Goal: Task Accomplishment & Management: Manage account settings

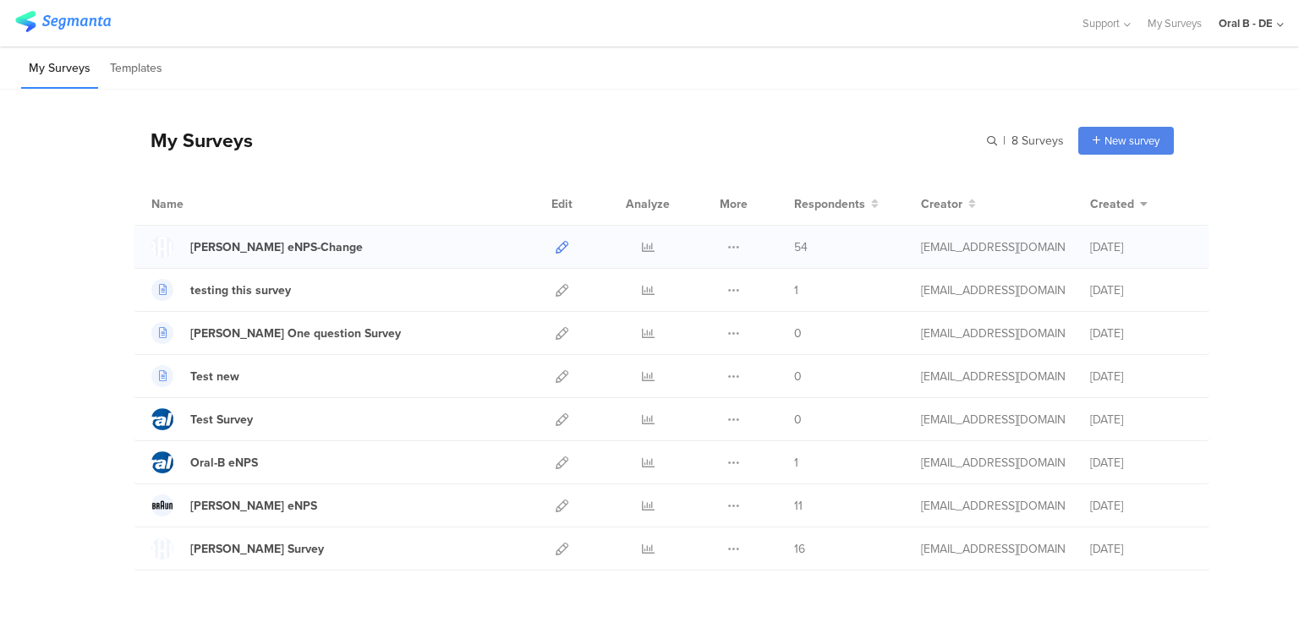
click at [558, 241] on icon at bounding box center [562, 247] width 13 height 13
click at [145, 61] on li "Templates" at bounding box center [136, 69] width 68 height 40
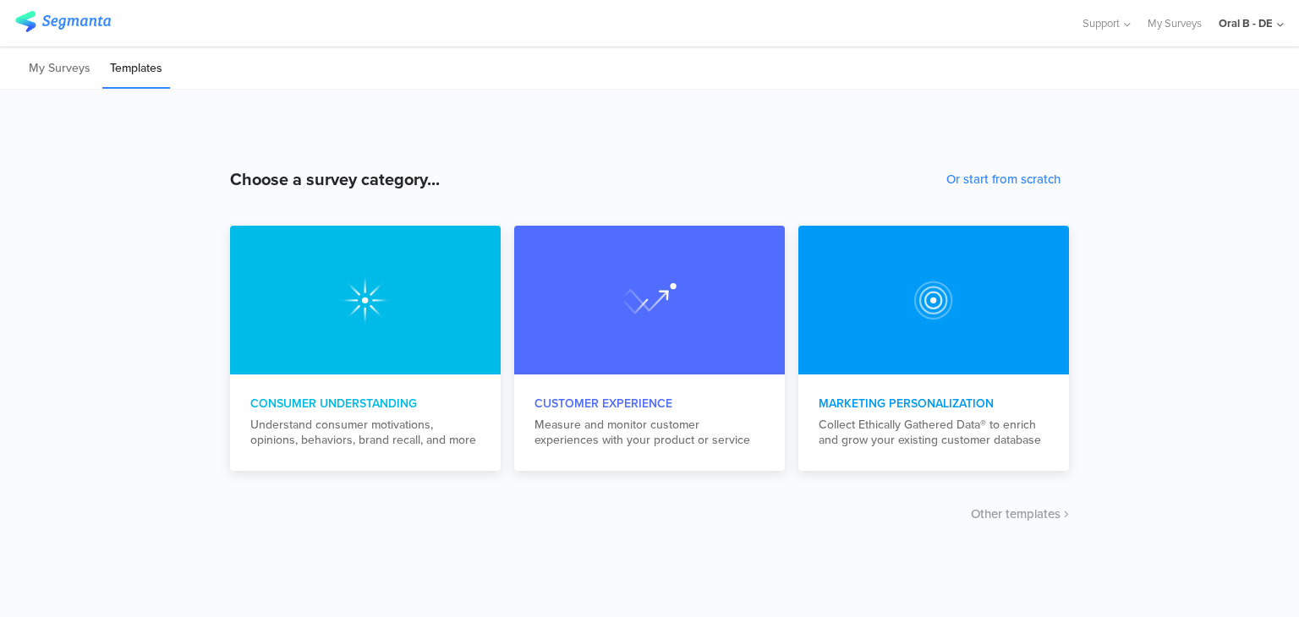
click at [1270, 19] on div "Oral B - DE" at bounding box center [1246, 23] width 54 height 16
click at [39, 65] on li "My Surveys" at bounding box center [59, 69] width 77 height 40
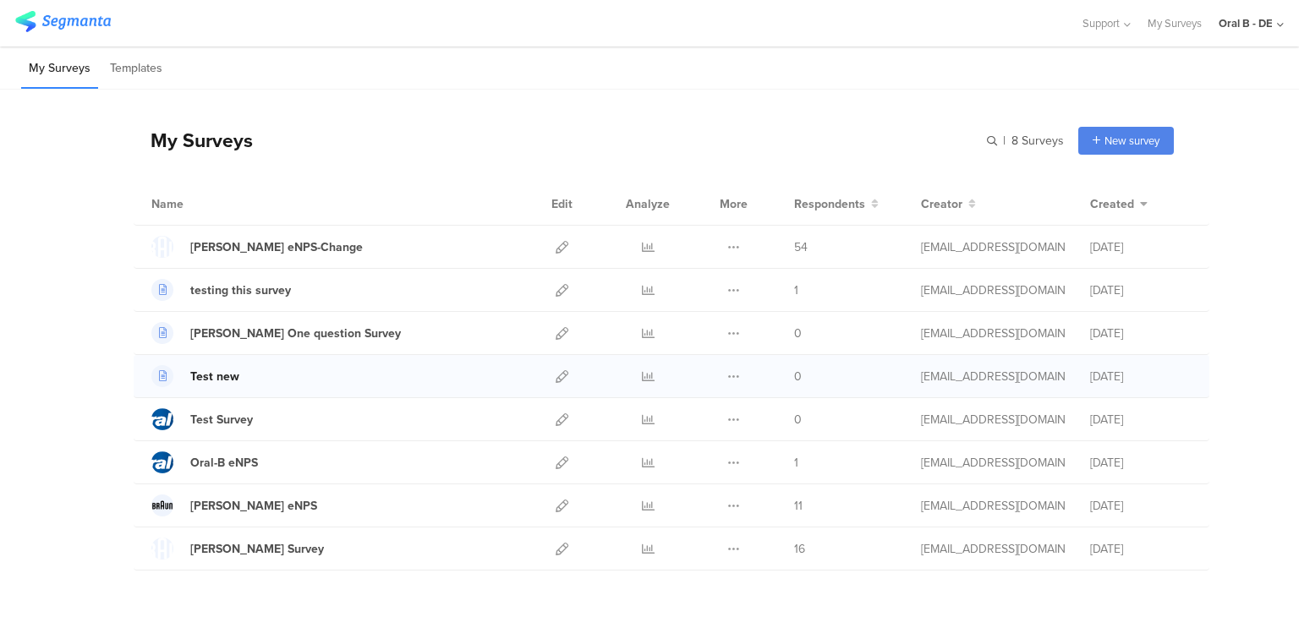
click at [220, 376] on div "Test new" at bounding box center [214, 377] width 49 height 18
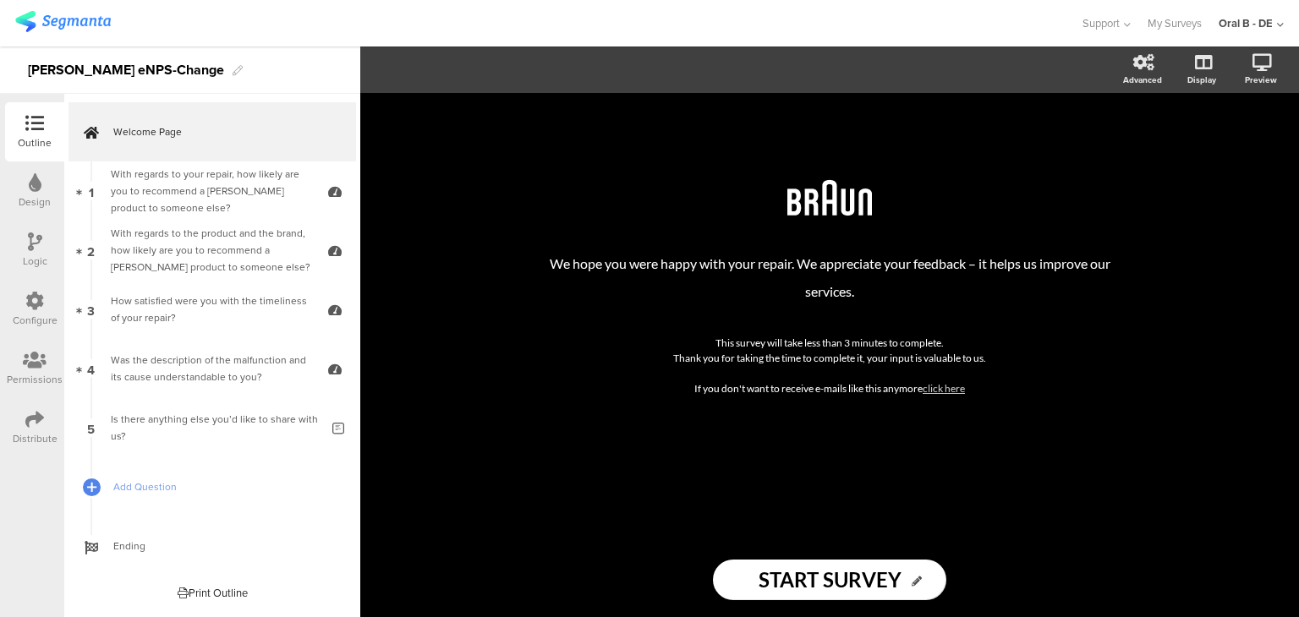
click at [41, 126] on icon at bounding box center [34, 123] width 19 height 19
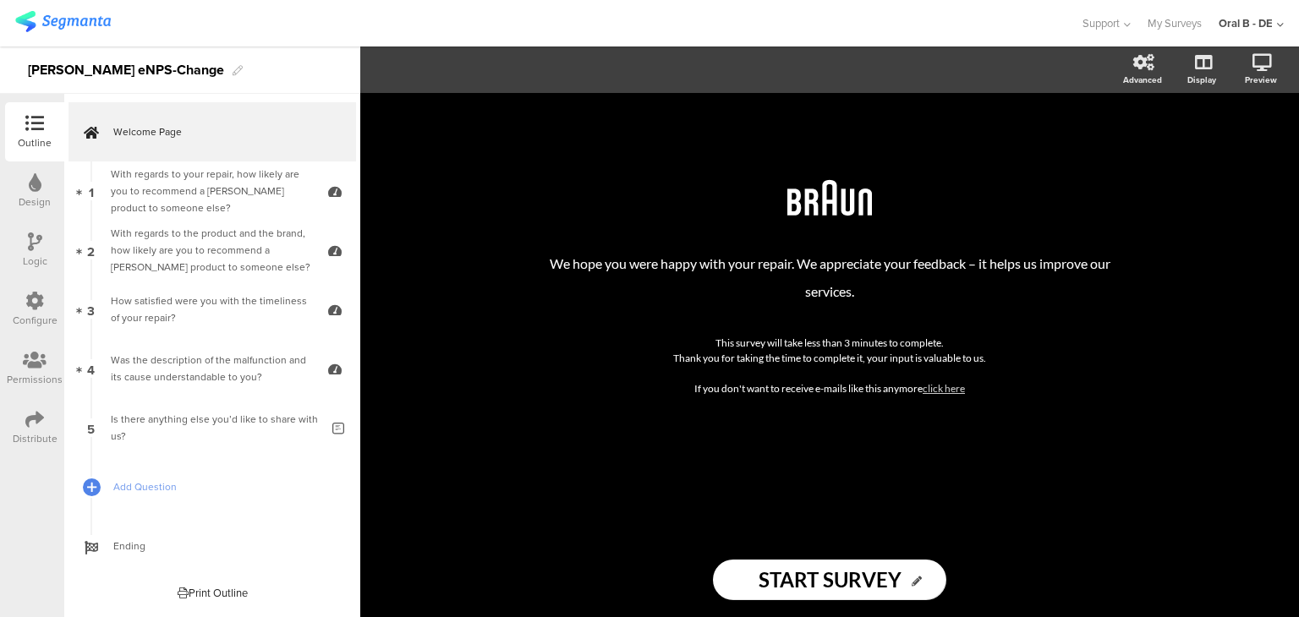
click at [41, 126] on icon at bounding box center [34, 123] width 19 height 19
